Goal: Check status: Verify the current state of an ongoing process or item

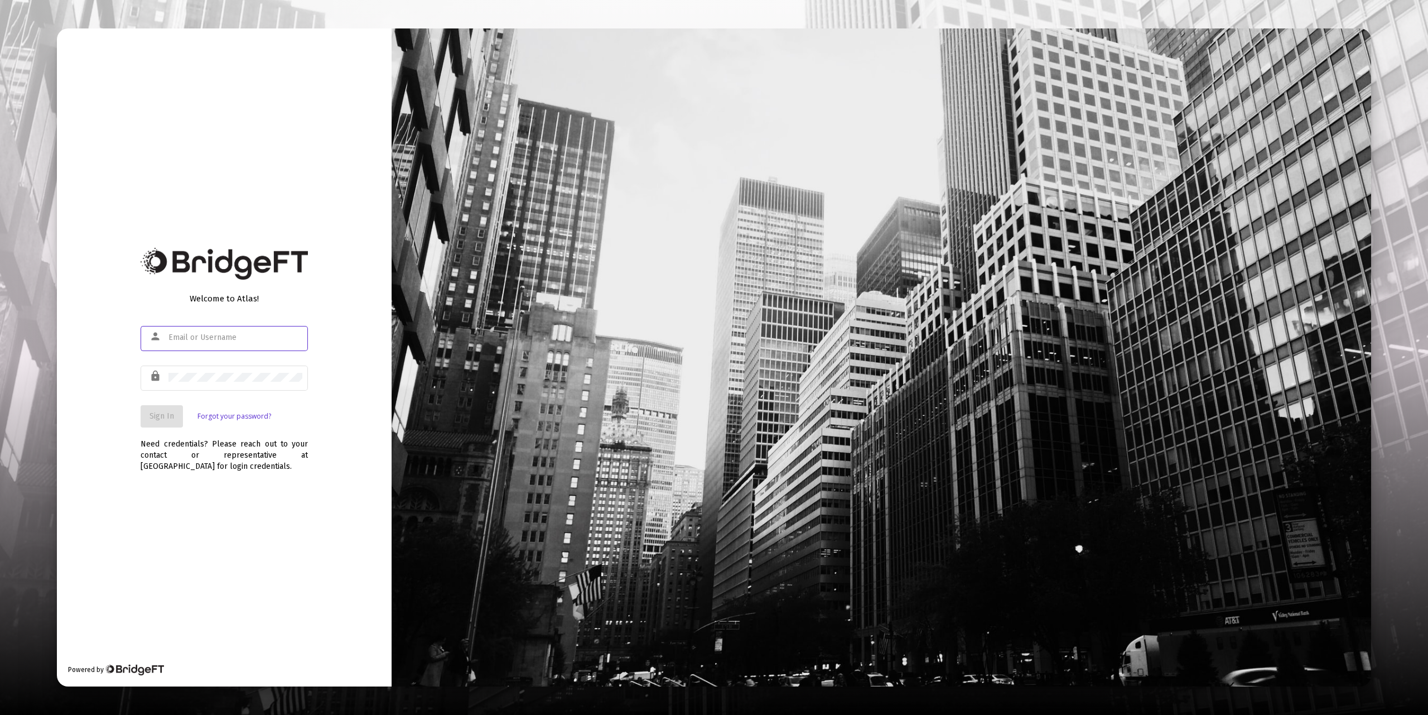
click at [186, 339] on input "text" at bounding box center [235, 337] width 134 height 9
type input "[EMAIL_ADDRESS][DOMAIN_NAME]"
click at [165, 421] on button "Sign In" at bounding box center [162, 416] width 42 height 22
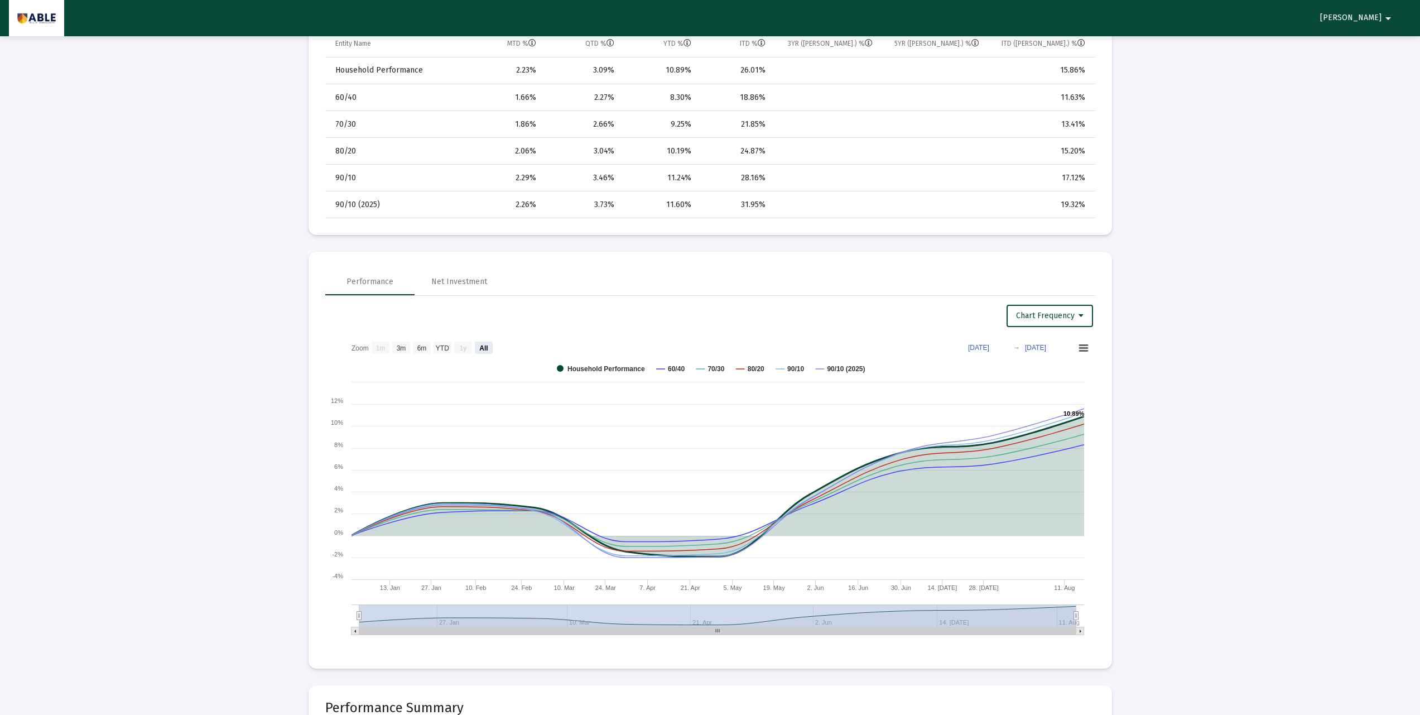
scroll to position [670, 0]
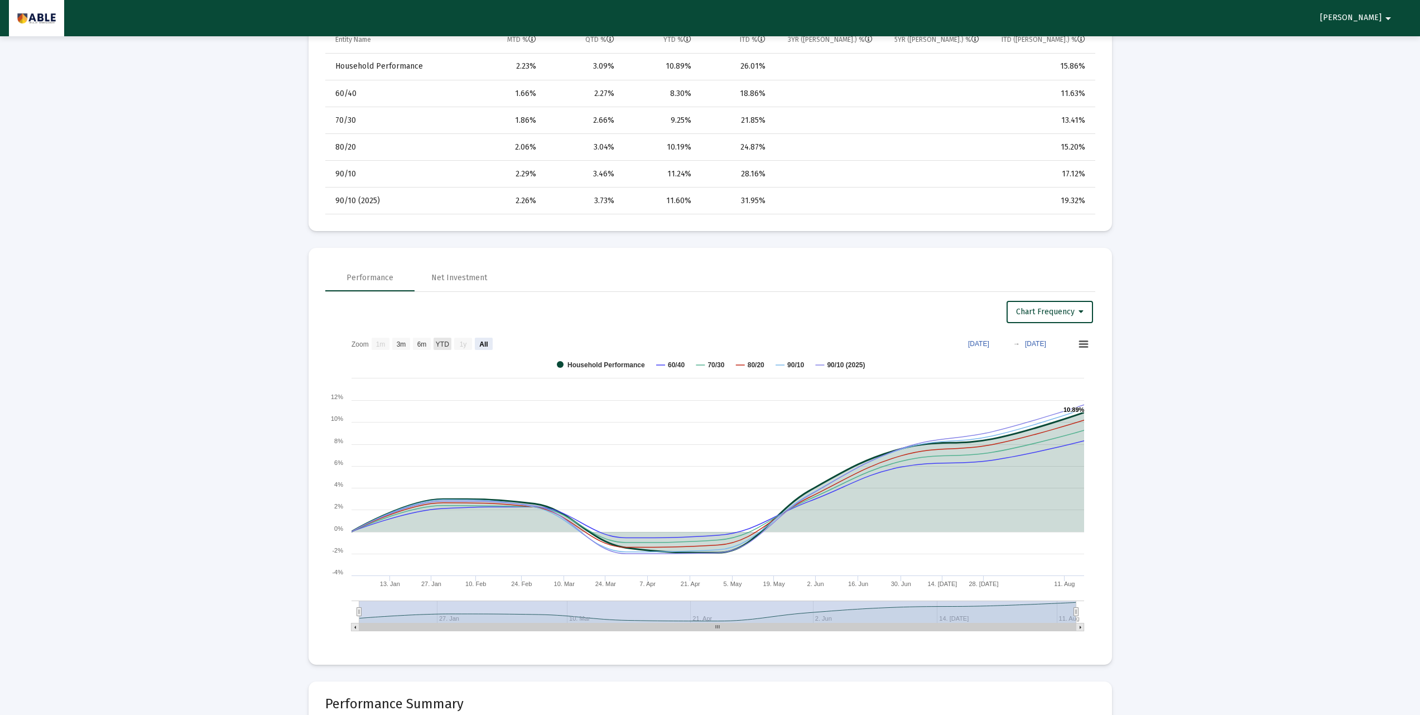
click at [438, 343] on text "YTD" at bounding box center [441, 344] width 13 height 8
select select "View year to date"
type input "[DATE]"
click at [485, 287] on div "Net Investment" at bounding box center [459, 277] width 89 height 27
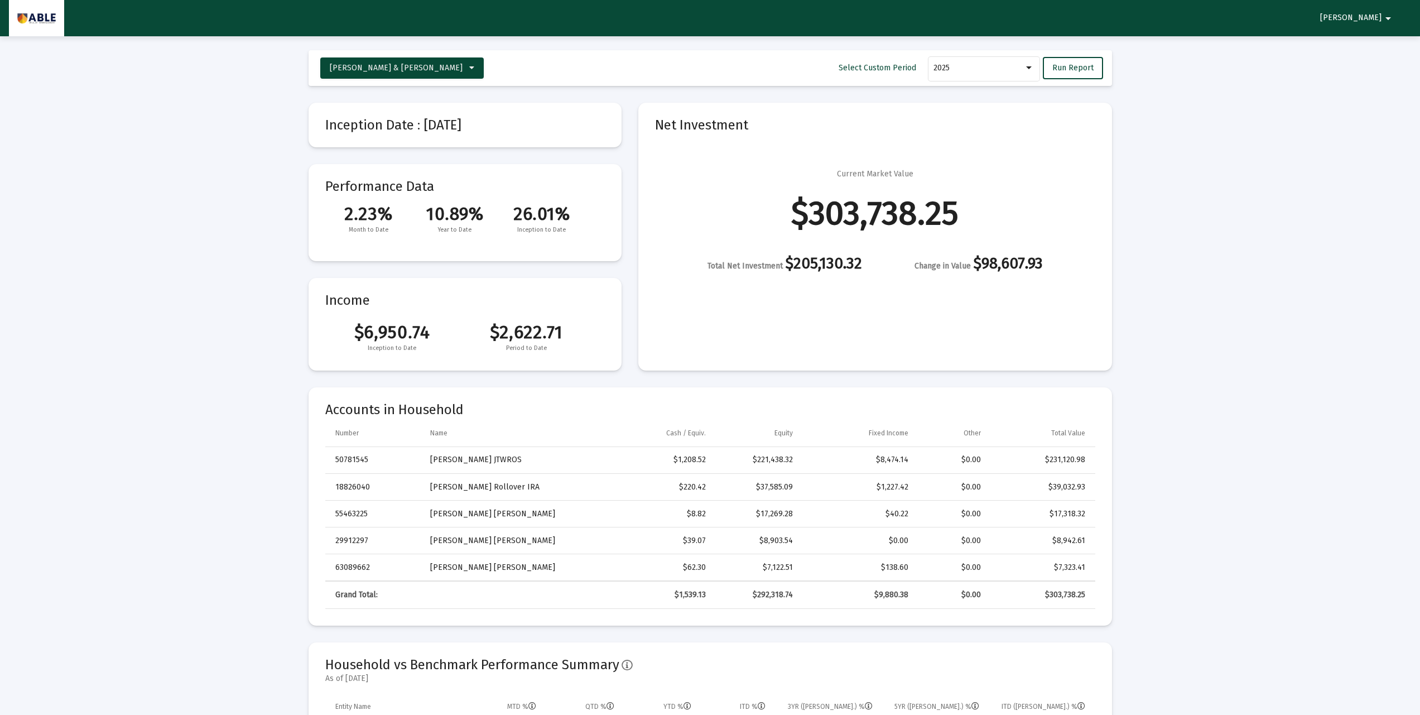
scroll to position [0, 0]
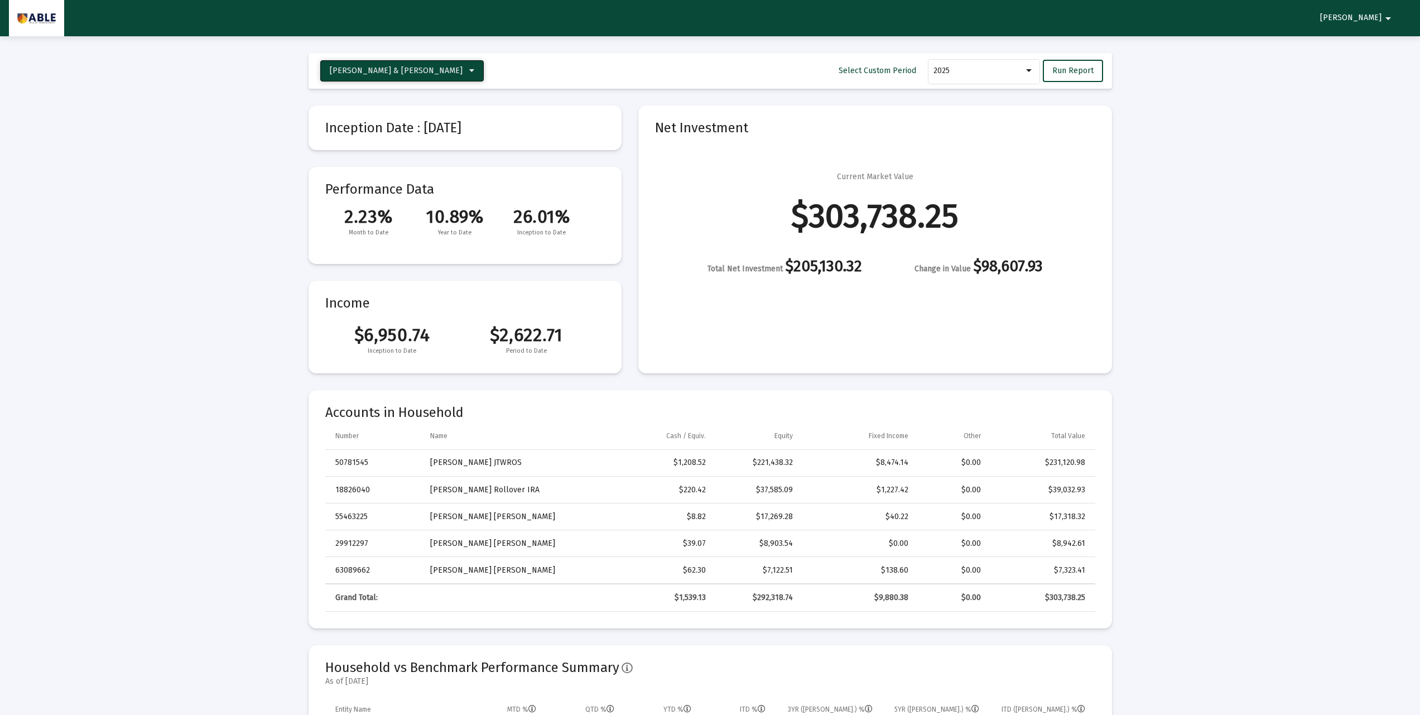
click at [444, 74] on span "[PERSON_NAME] & [PERSON_NAME]" at bounding box center [402, 70] width 145 height 9
click at [196, 203] on div at bounding box center [710, 357] width 1420 height 715
click at [396, 66] on span "[PERSON_NAME] & [PERSON_NAME]" at bounding box center [396, 70] width 133 height 9
click at [393, 174] on button "[PERSON_NAME] JTWROS" at bounding box center [395, 179] width 151 height 27
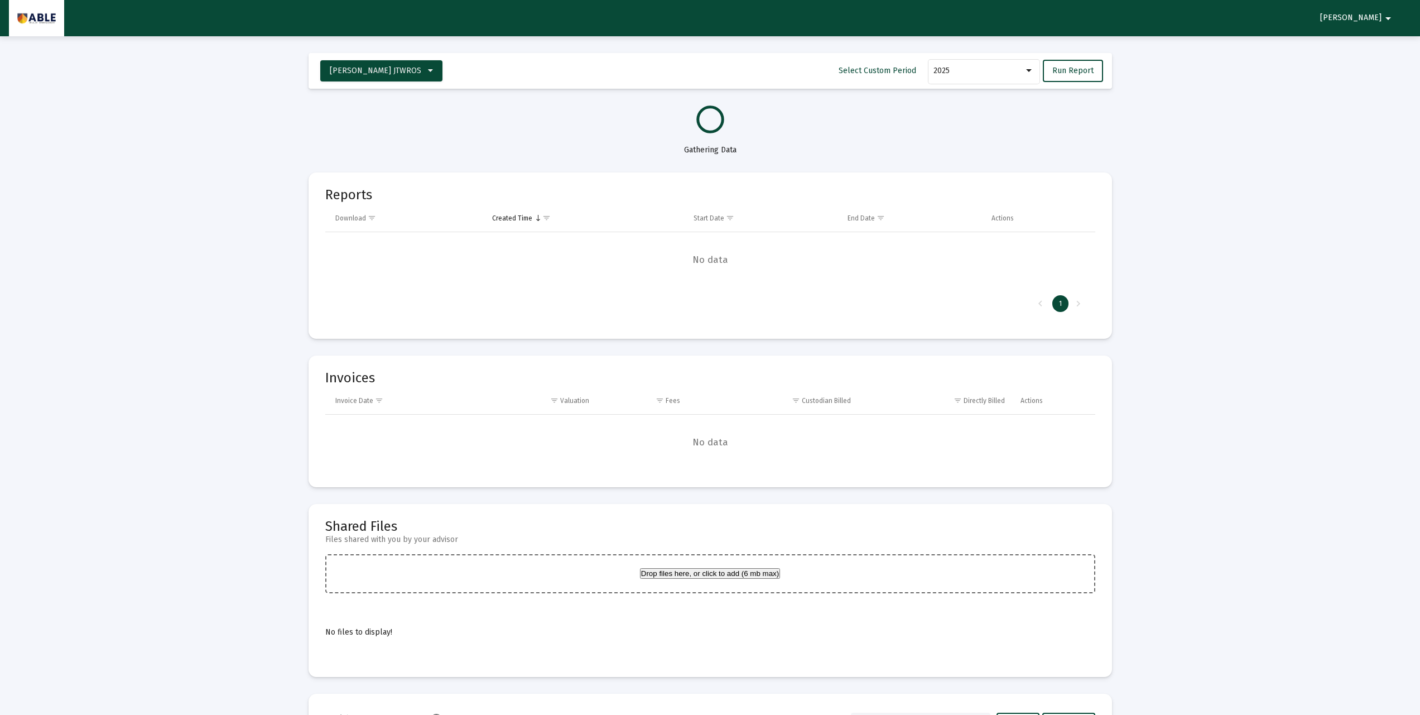
select select "View all"
